Goal: Find specific page/section: Find specific page/section

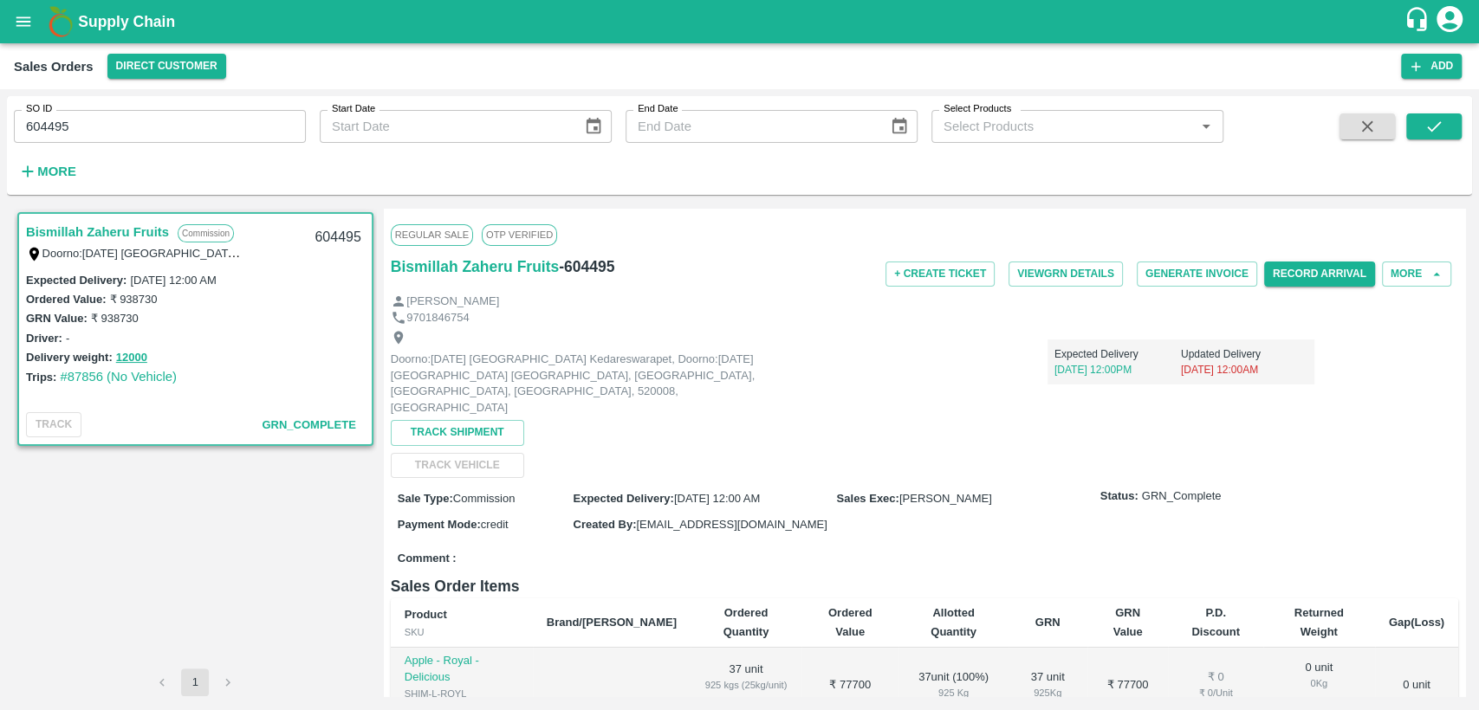
scroll to position [107, 0]
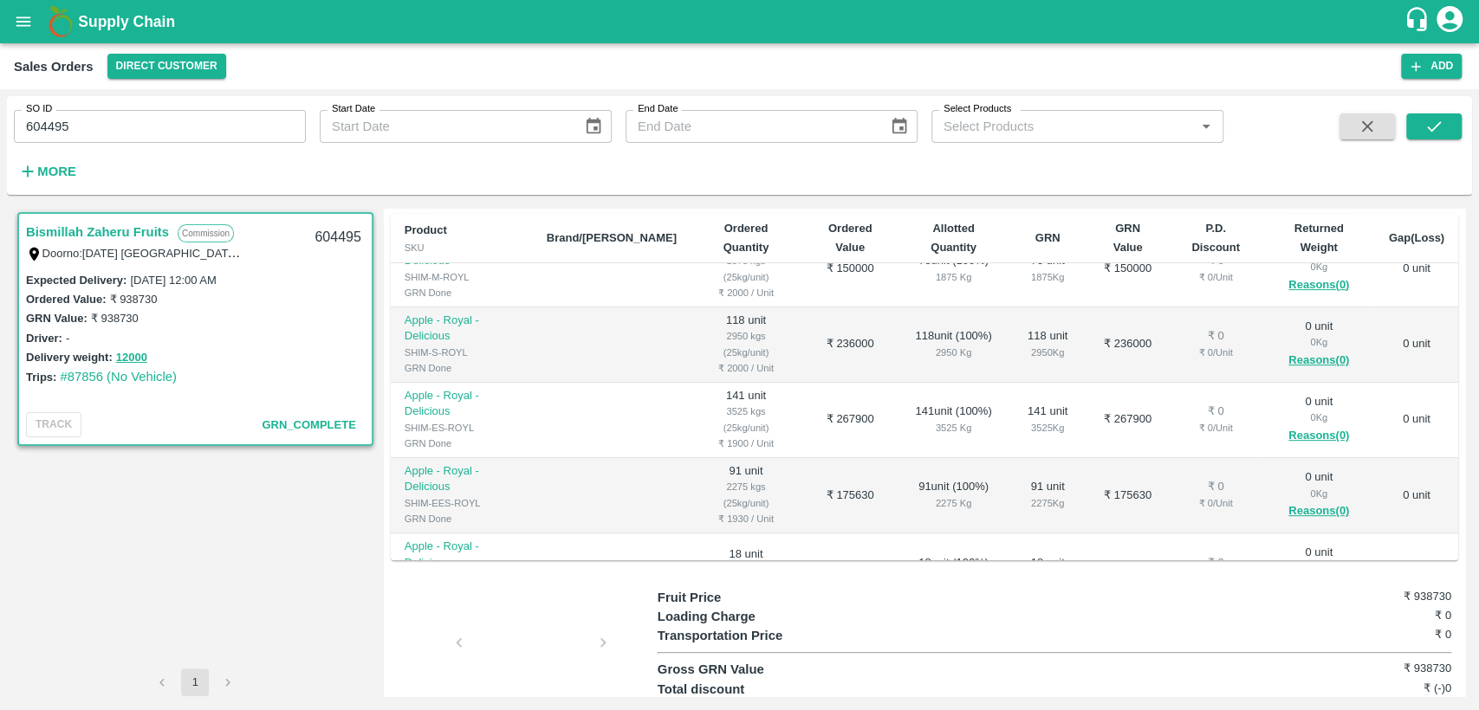
click at [33, 30] on icon "open drawer" at bounding box center [23, 21] width 19 height 19
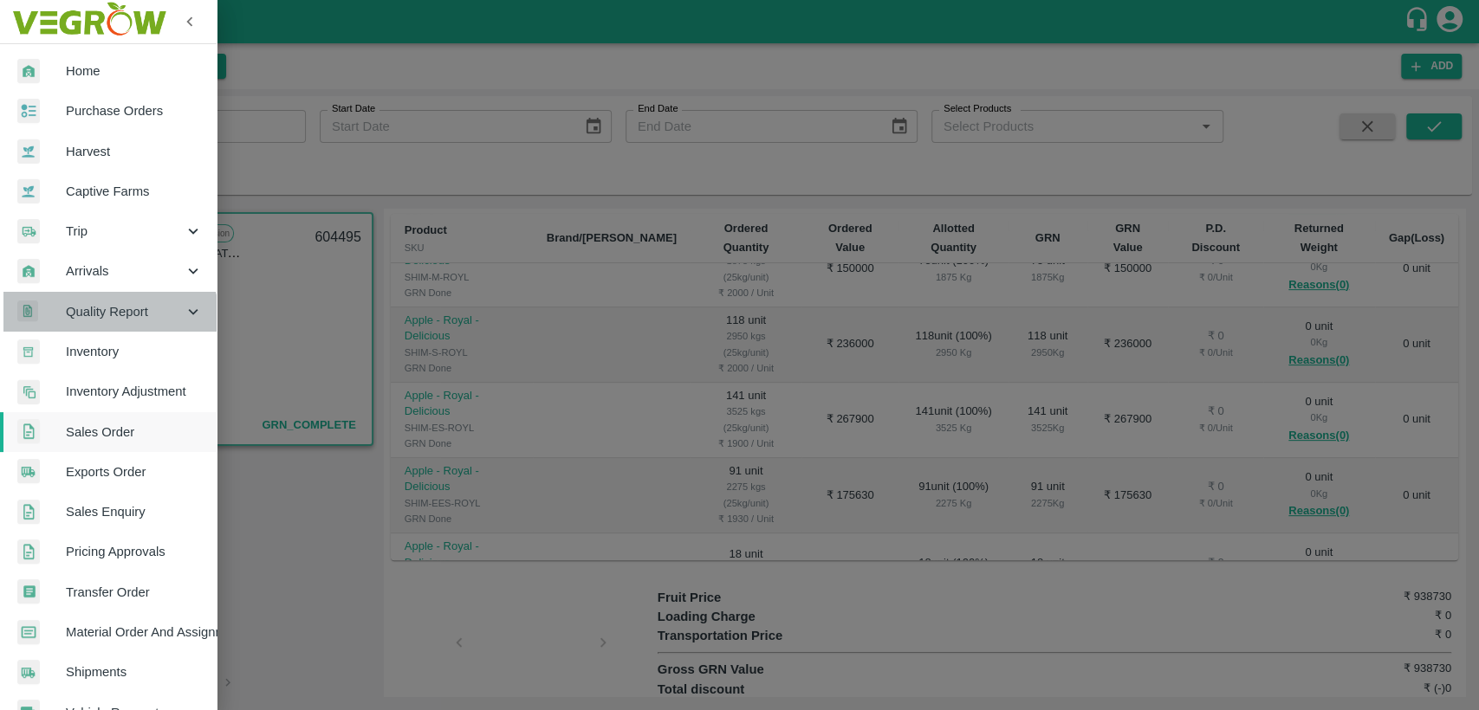
click at [107, 327] on div "Quality Report" at bounding box center [108, 312] width 217 height 40
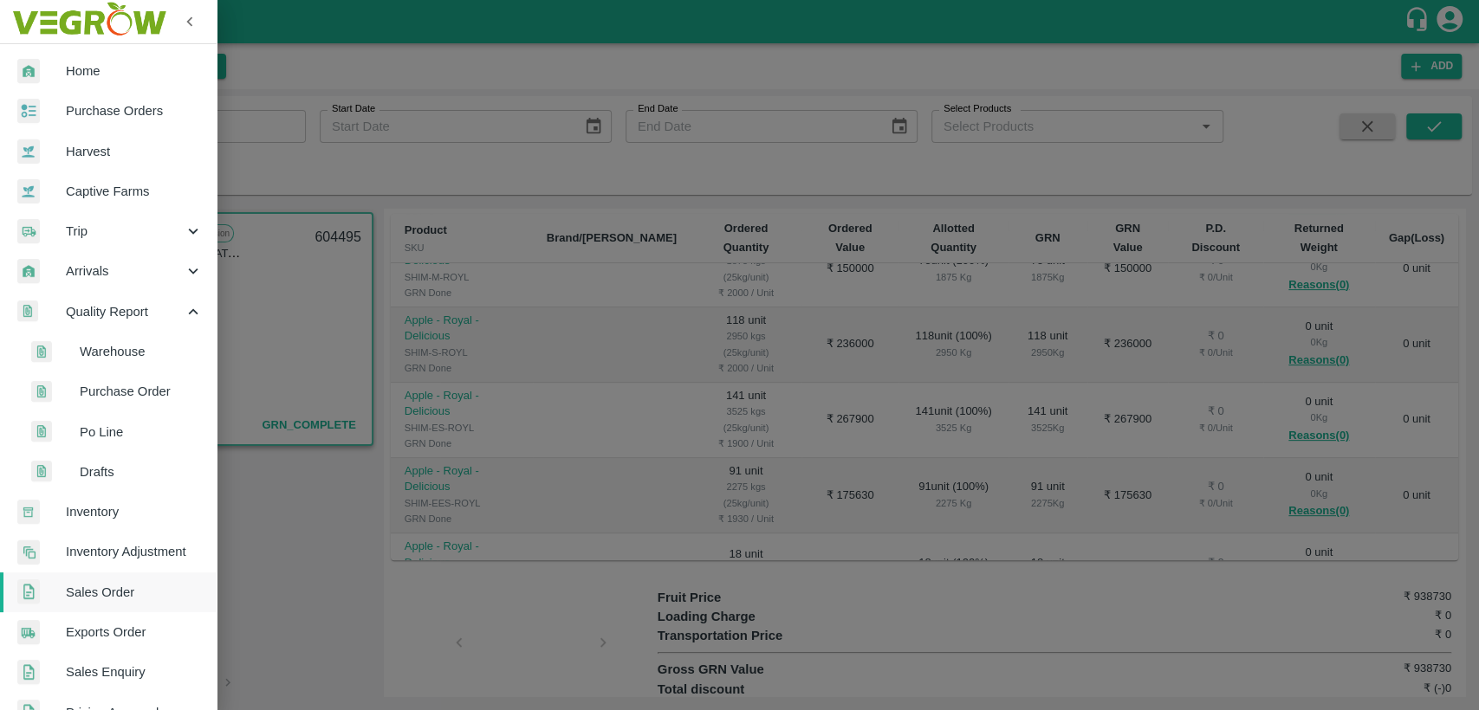
click at [113, 506] on span "Inventory" at bounding box center [134, 511] width 137 height 19
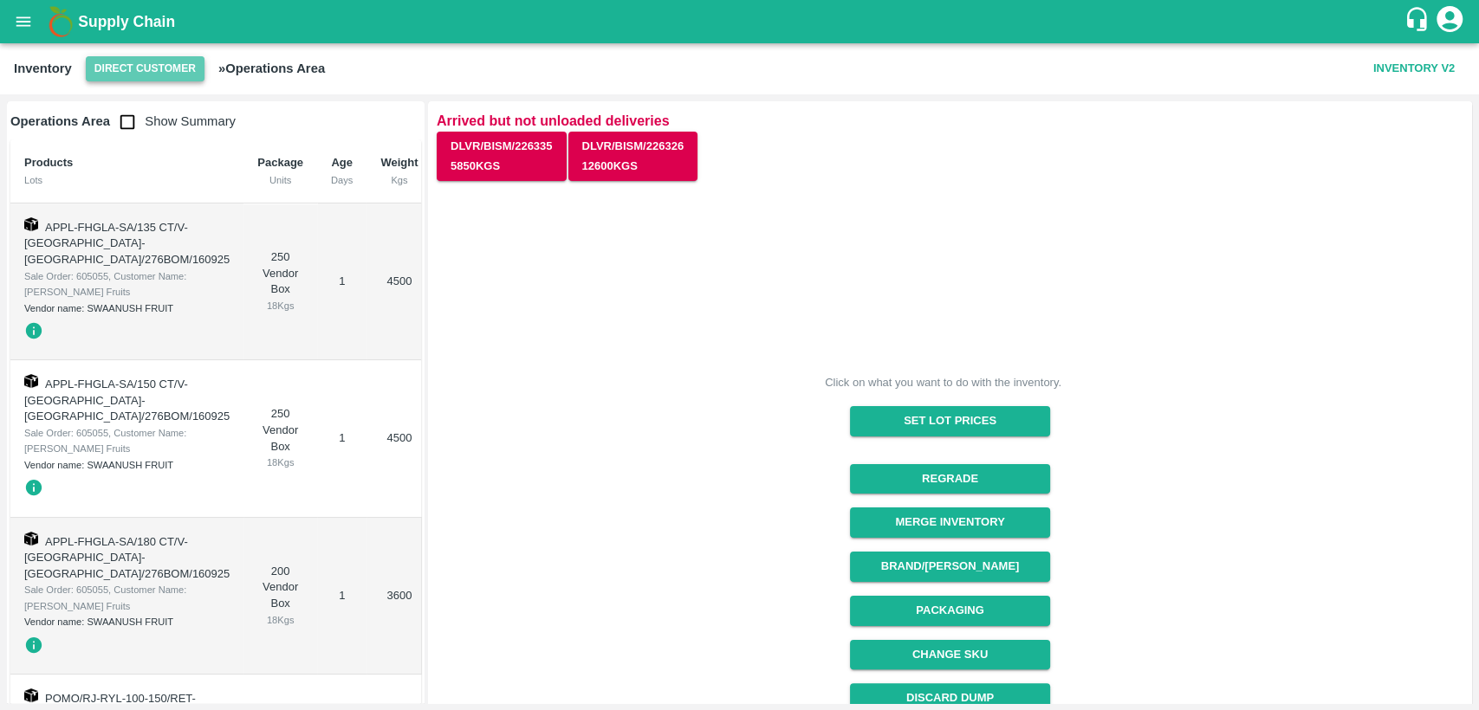
click at [180, 67] on button "Direct Customer" at bounding box center [145, 68] width 119 height 25
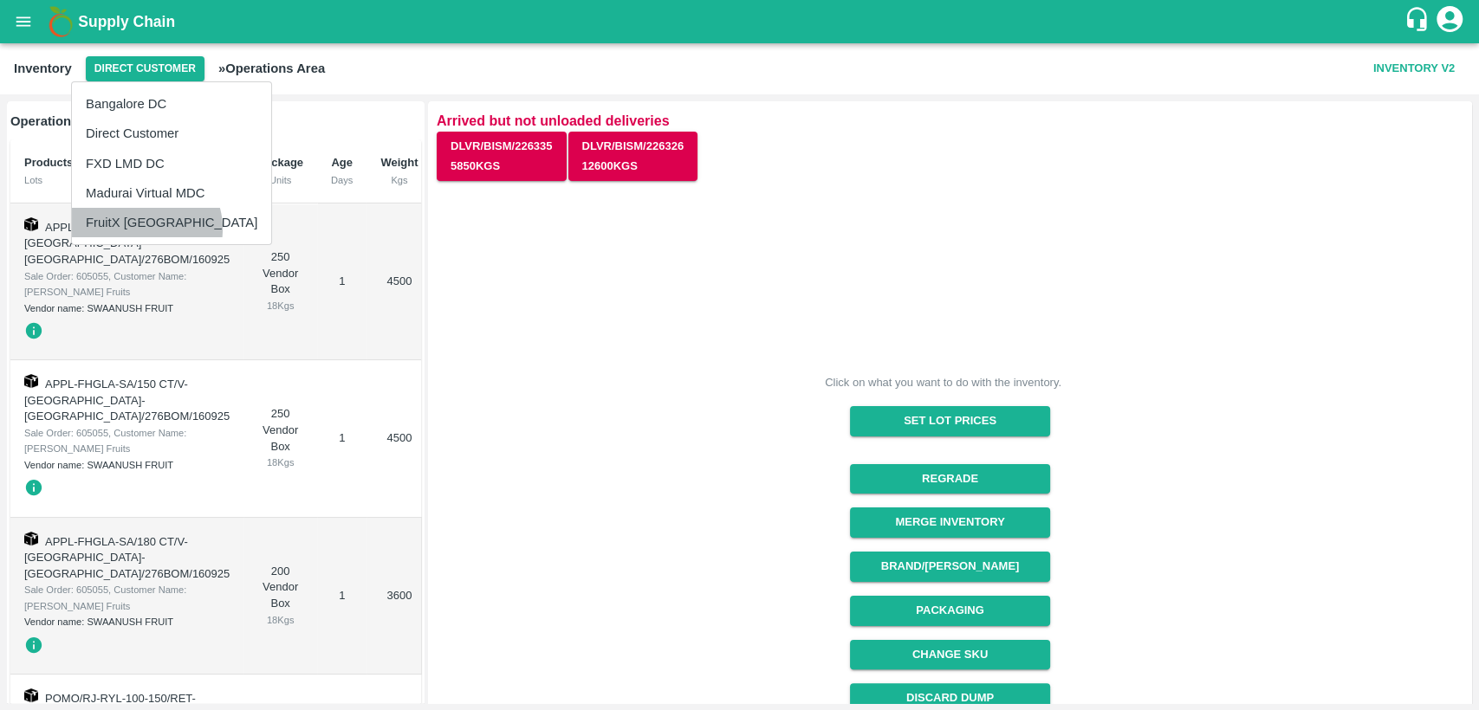
click at [143, 229] on li "FruitX [GEOGRAPHIC_DATA]" at bounding box center [171, 222] width 199 height 29
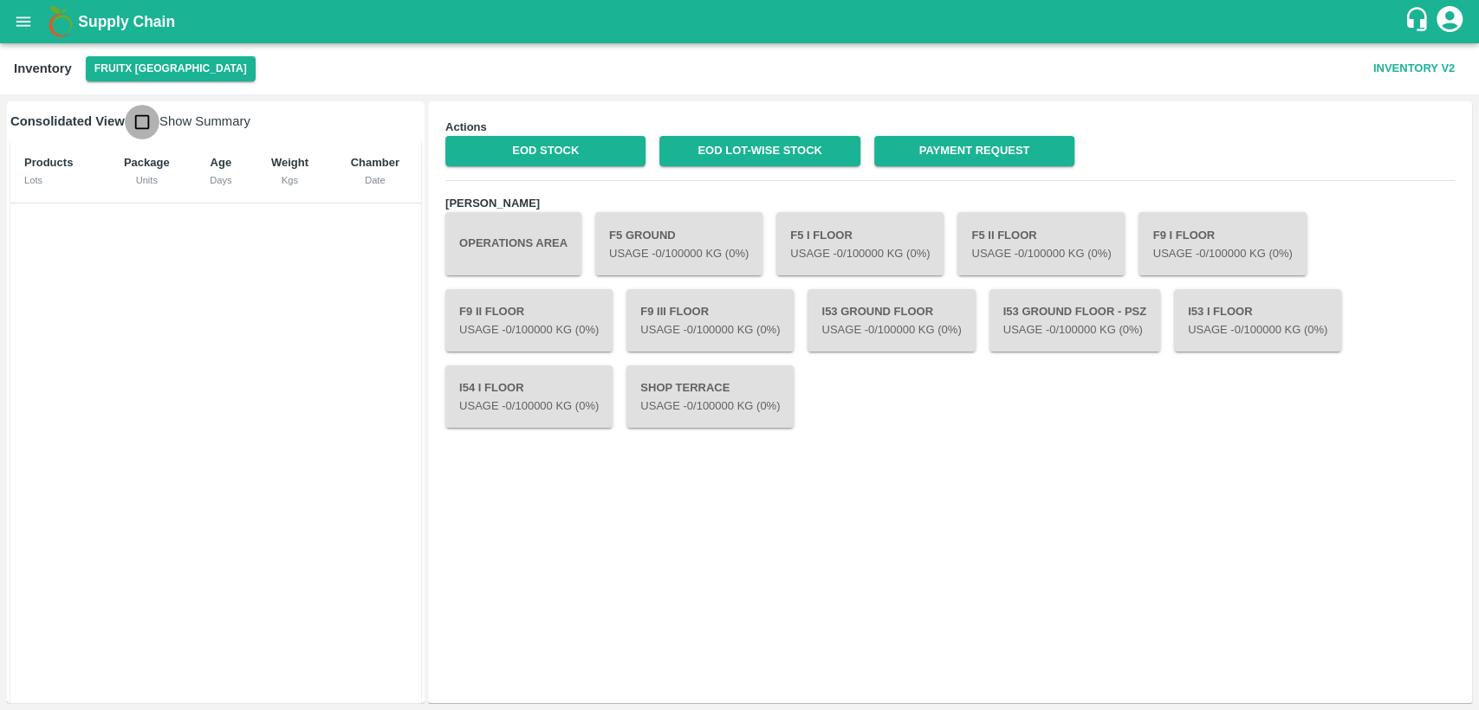
click at [135, 120] on input "checkbox" at bounding box center [142, 122] width 35 height 35
checkbox input "true"
click at [486, 147] on link "EOD Stock" at bounding box center [545, 151] width 200 height 30
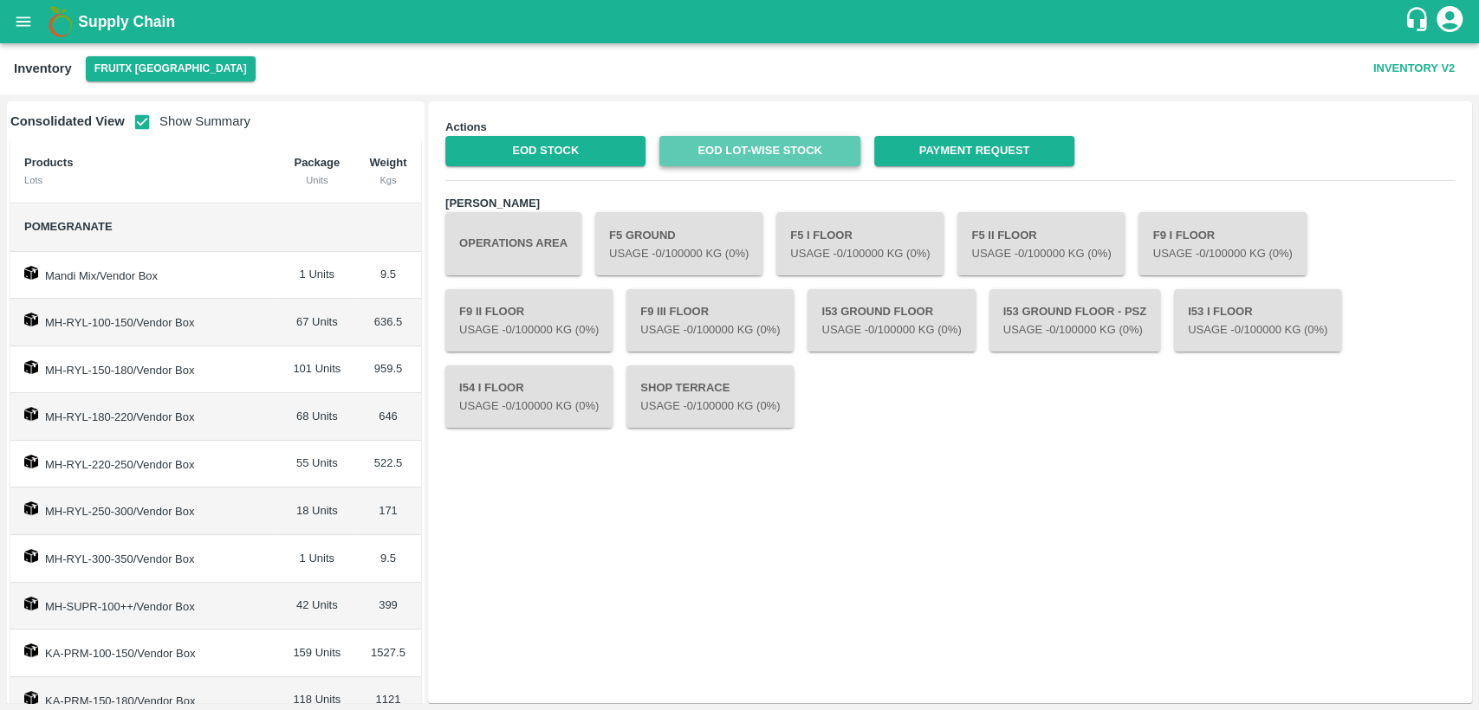
click at [817, 152] on link "EOD Lot-wise Stock" at bounding box center [759, 151] width 200 height 30
